Goal: Book appointment/travel/reservation

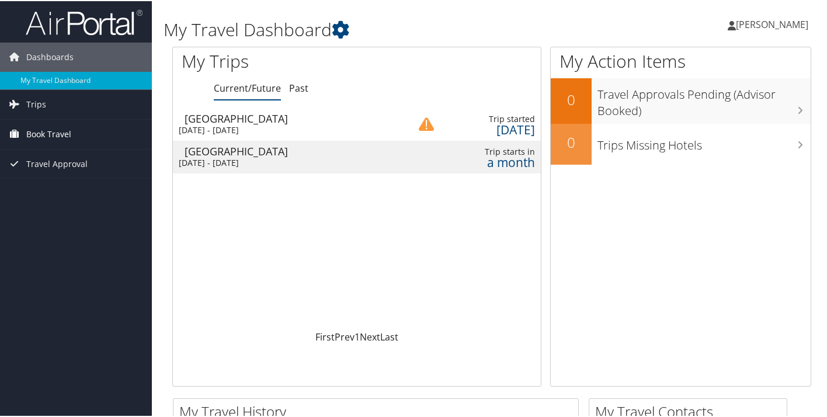
click at [58, 132] on span "Book Travel" at bounding box center [48, 133] width 45 height 29
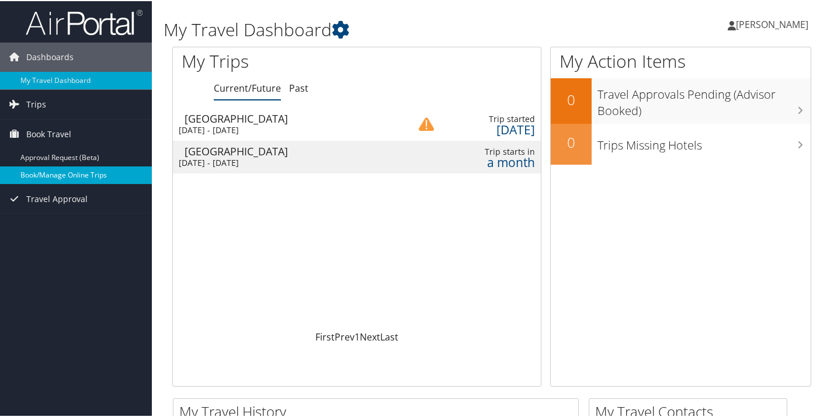
click at [56, 171] on link "Book/Manage Online Trips" at bounding box center [76, 174] width 152 height 18
